Goal: Transaction & Acquisition: Purchase product/service

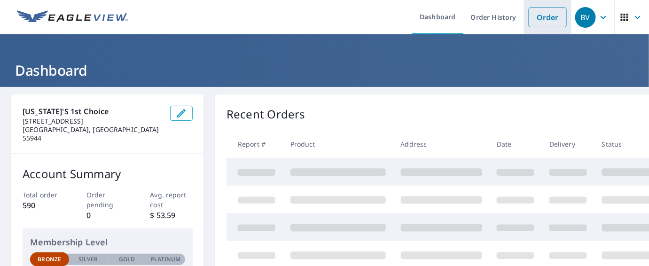
click at [538, 18] on link "Order" at bounding box center [548, 18] width 38 height 20
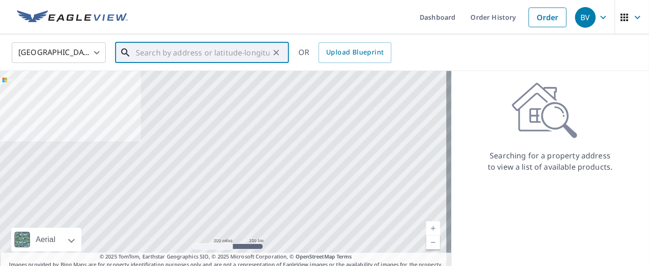
click at [145, 53] on input "text" at bounding box center [203, 52] width 134 height 26
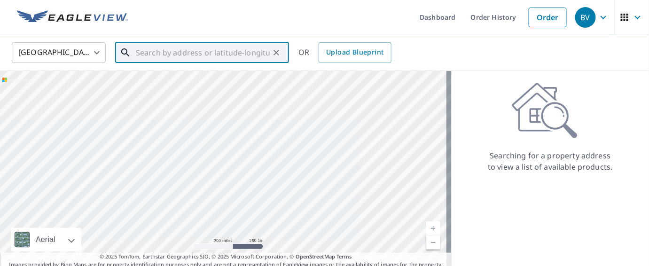
paste input "[STREET_ADDRESS]"
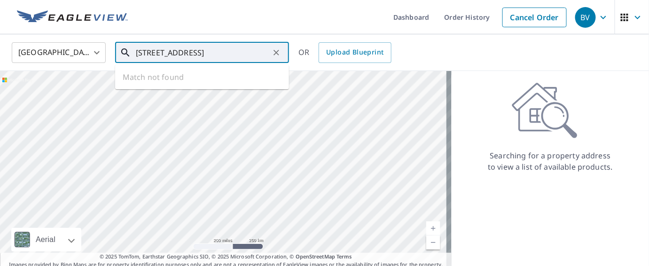
scroll to position [0, 25]
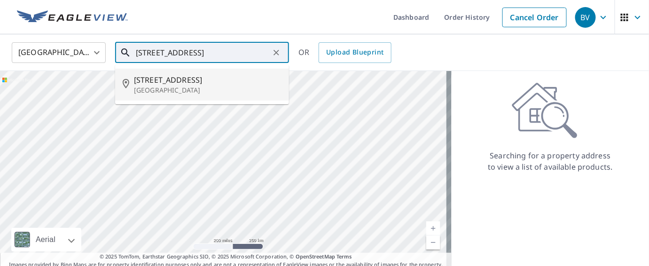
click at [163, 80] on span "[STREET_ADDRESS]" at bounding box center [208, 79] width 148 height 11
type input "[STREET_ADDRESS]"
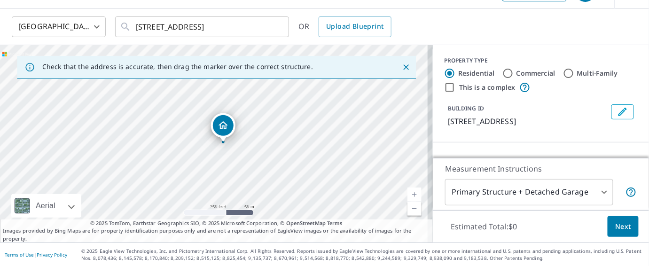
scroll to position [26, 0]
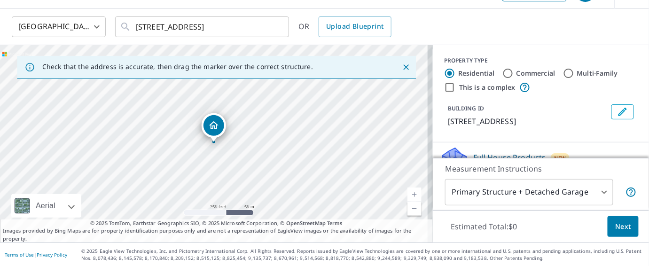
click at [631, 226] on button "Next" at bounding box center [623, 226] width 31 height 21
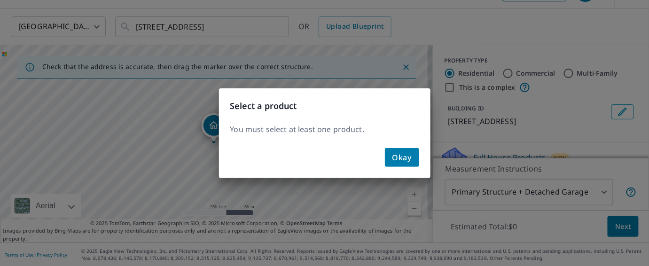
click at [401, 156] on span "Okay" at bounding box center [402, 157] width 19 height 13
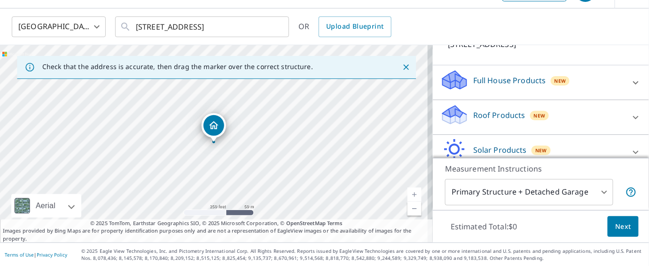
scroll to position [84, 0]
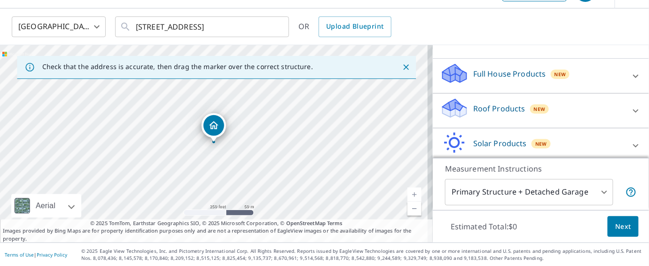
click at [630, 117] on icon at bounding box center [635, 110] width 11 height 11
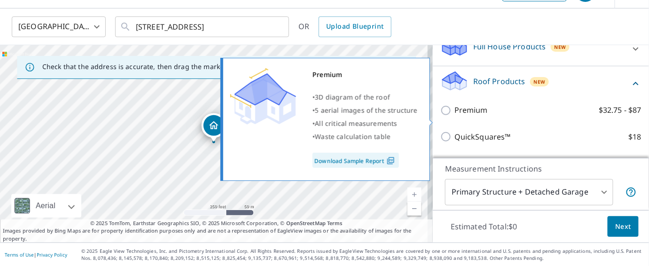
scroll to position [112, 0]
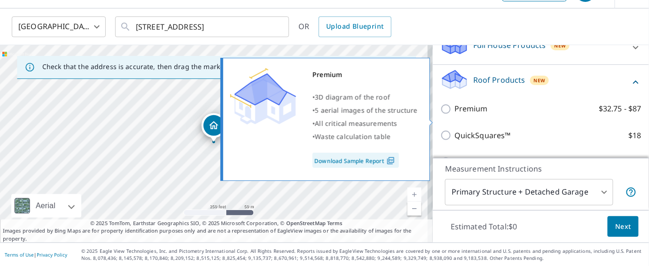
click at [435, 122] on div "Premium • 3D diagram of the roof • 5 aerial images of the structure • All criti…" at bounding box center [329, 119] width 215 height 129
click at [440, 115] on input "Premium $32.75 - $87" at bounding box center [447, 108] width 14 height 11
checkbox input "true"
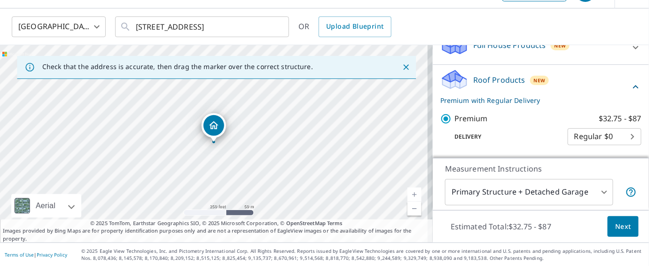
click at [617, 229] on span "Next" at bounding box center [623, 227] width 16 height 12
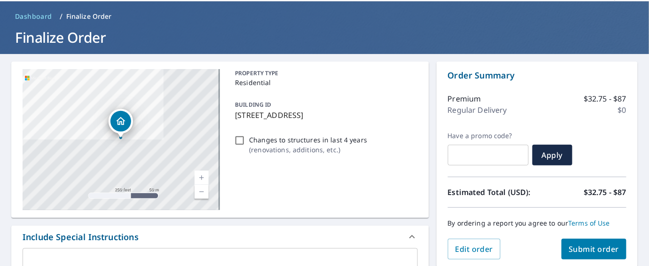
scroll to position [33, 0]
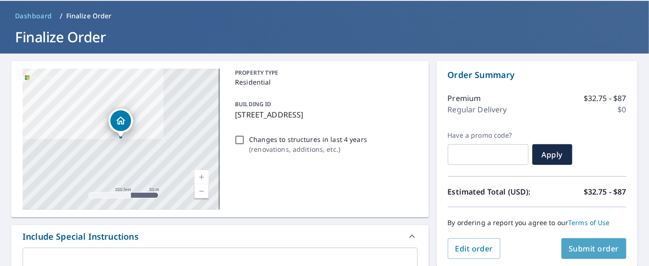
click at [588, 246] on span "Submit order" at bounding box center [594, 249] width 50 height 10
checkbox input "true"
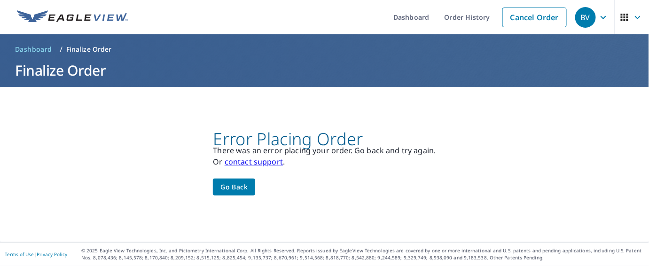
scroll to position [0, 0]
click at [242, 189] on span "Go back" at bounding box center [233, 187] width 27 height 12
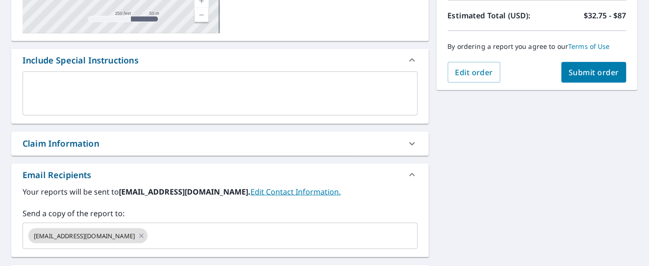
scroll to position [150, 0]
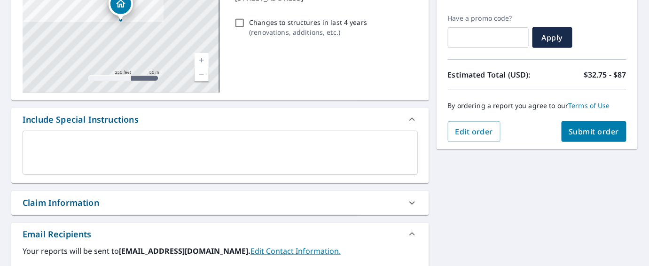
click at [601, 129] on span "Submit order" at bounding box center [594, 131] width 50 height 10
checkbox input "true"
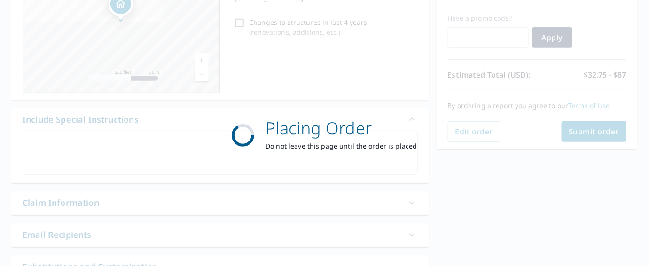
scroll to position [0, 0]
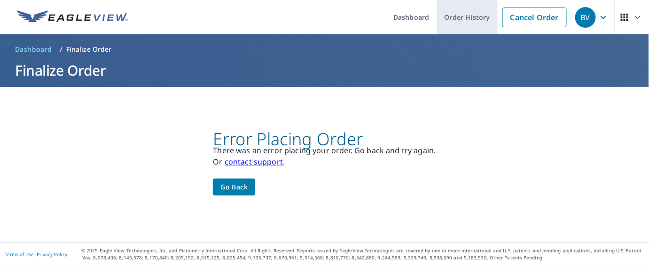
click at [450, 16] on link "Order History" at bounding box center [467, 17] width 61 height 34
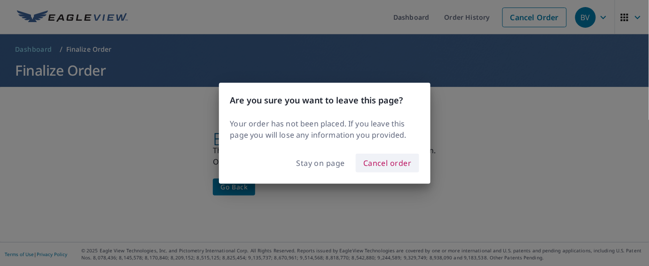
click at [368, 165] on span "Cancel order" at bounding box center [387, 163] width 48 height 13
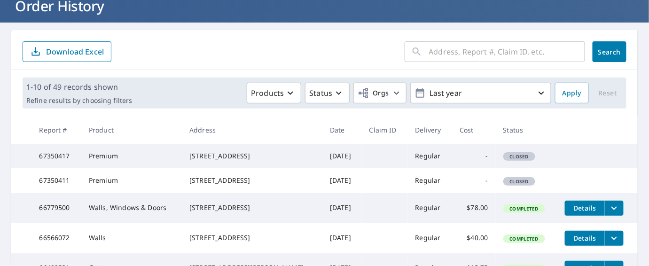
scroll to position [70, 0]
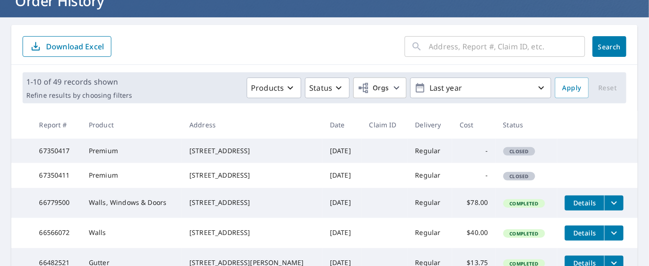
click at [452, 188] on td "-" at bounding box center [473, 175] width 43 height 24
click at [528, 187] on td "Closed" at bounding box center [527, 175] width 62 height 24
click at [524, 180] on span "Closed" at bounding box center [519, 176] width 30 height 7
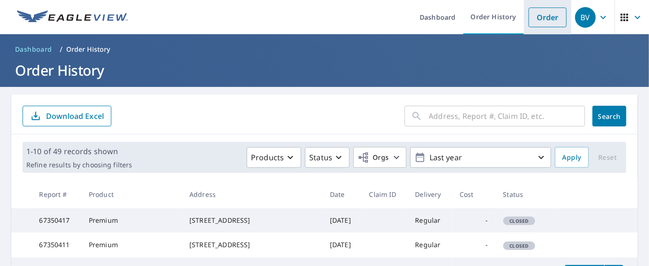
click at [524, 11] on li "Order" at bounding box center [547, 17] width 47 height 34
click at [540, 17] on link "Order" at bounding box center [548, 18] width 38 height 20
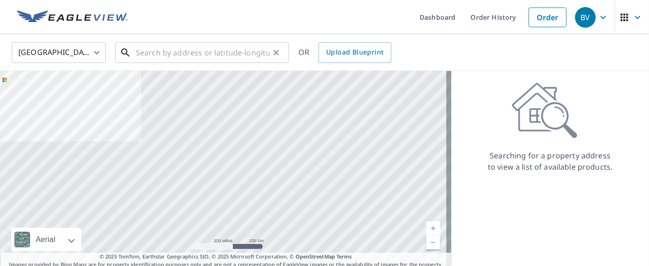
click at [180, 50] on input "text" at bounding box center [203, 52] width 134 height 26
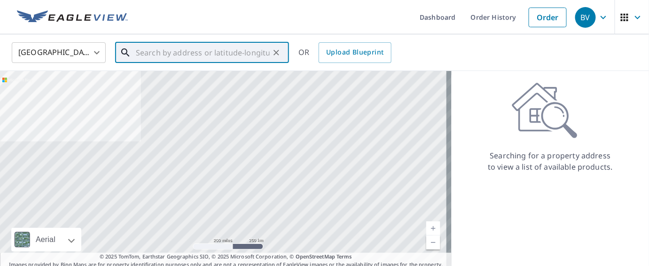
paste input "[STREET_ADDRESS]"
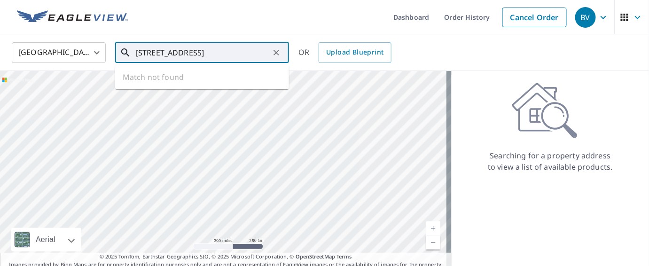
scroll to position [0, 25]
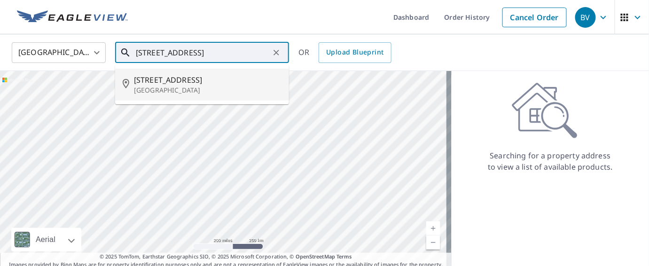
click at [191, 76] on span "[STREET_ADDRESS]" at bounding box center [208, 79] width 148 height 11
type input "[STREET_ADDRESS]"
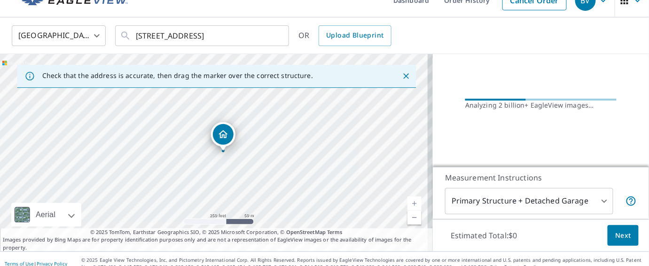
scroll to position [26, 0]
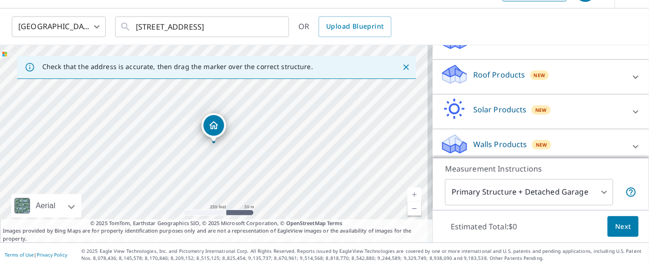
click at [503, 80] on p "Roof Products" at bounding box center [499, 74] width 52 height 11
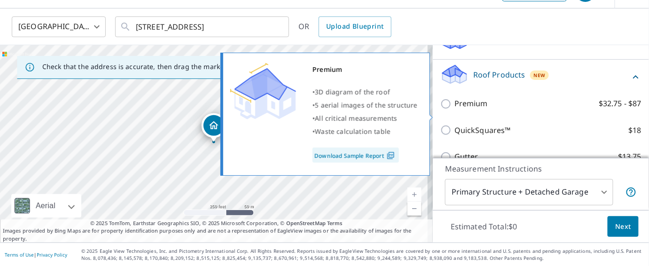
click at [443, 110] on input "Premium $32.75 - $87" at bounding box center [447, 103] width 14 height 11
checkbox input "true"
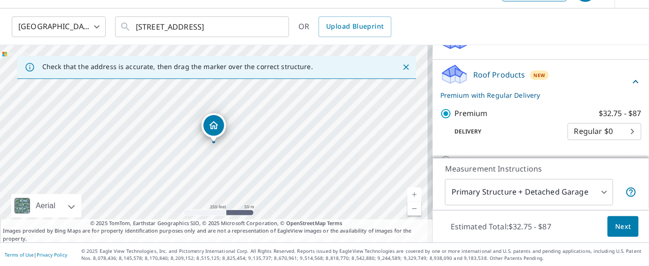
click at [623, 227] on span "Next" at bounding box center [623, 227] width 16 height 12
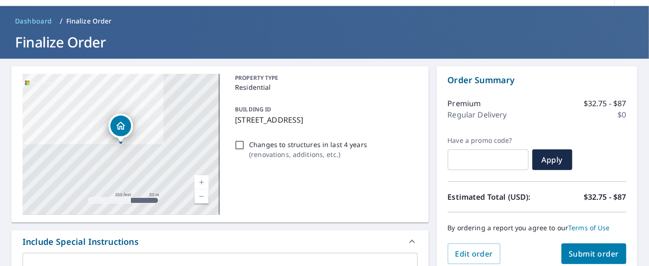
scroll to position [141, 0]
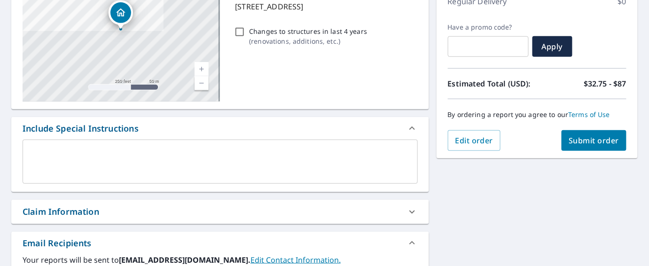
click at [593, 137] on span "Submit order" at bounding box center [594, 140] width 50 height 10
checkbox input "true"
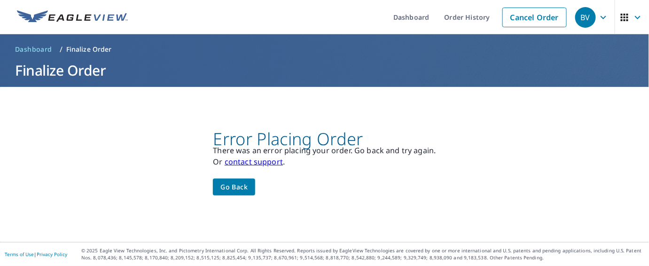
scroll to position [0, 0]
click at [257, 161] on link "contact support" at bounding box center [254, 162] width 58 height 10
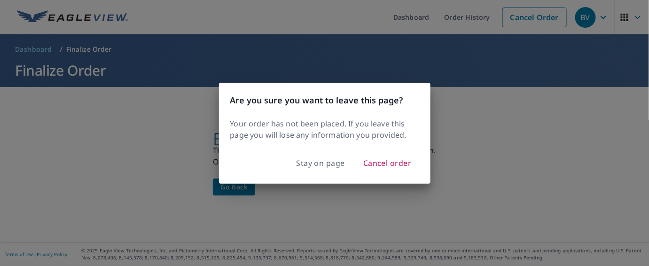
drag, startPoint x: 335, startPoint y: 165, endPoint x: 424, endPoint y: 166, distance: 88.9
click at [438, 178] on div "Are you sure you want to leave this page? Your order has not been placed. If yo…" at bounding box center [324, 133] width 649 height 266
click at [411, 164] on span "Cancel order" at bounding box center [387, 163] width 48 height 13
